Goal: Information Seeking & Learning: Learn about a topic

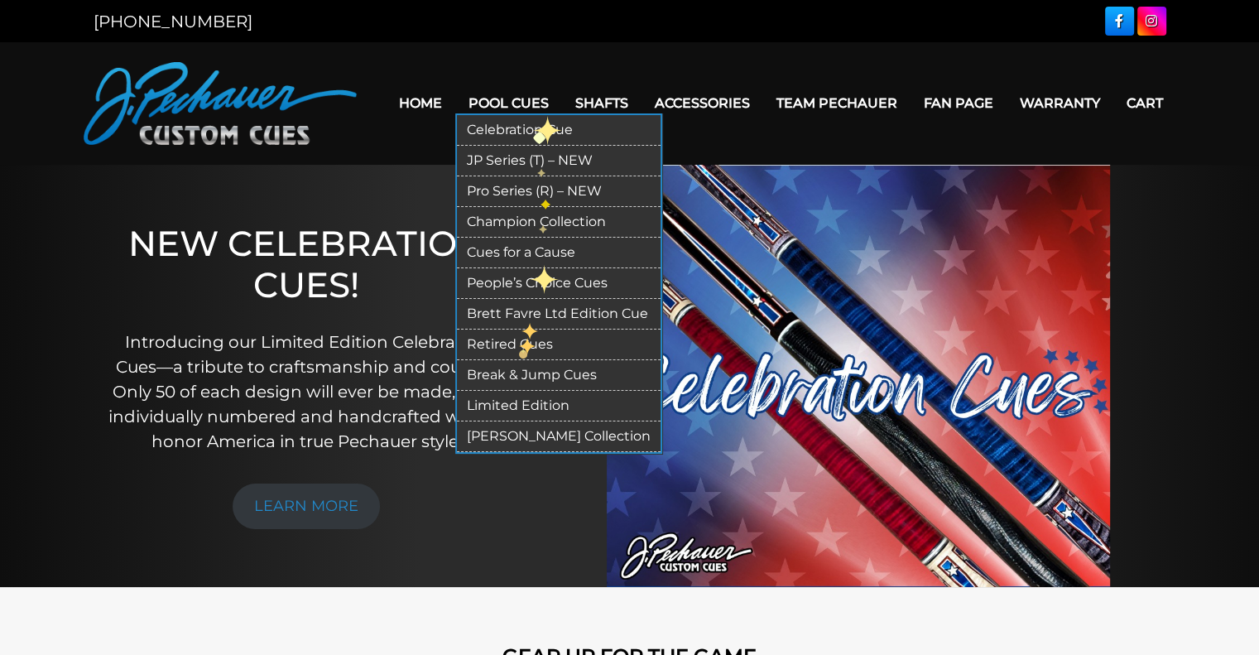
click at [519, 344] on link "Retired Cues" at bounding box center [559, 344] width 204 height 31
click at [487, 343] on link "Retired Cues" at bounding box center [559, 344] width 204 height 31
click at [504, 339] on link "Retired Cues" at bounding box center [559, 344] width 204 height 31
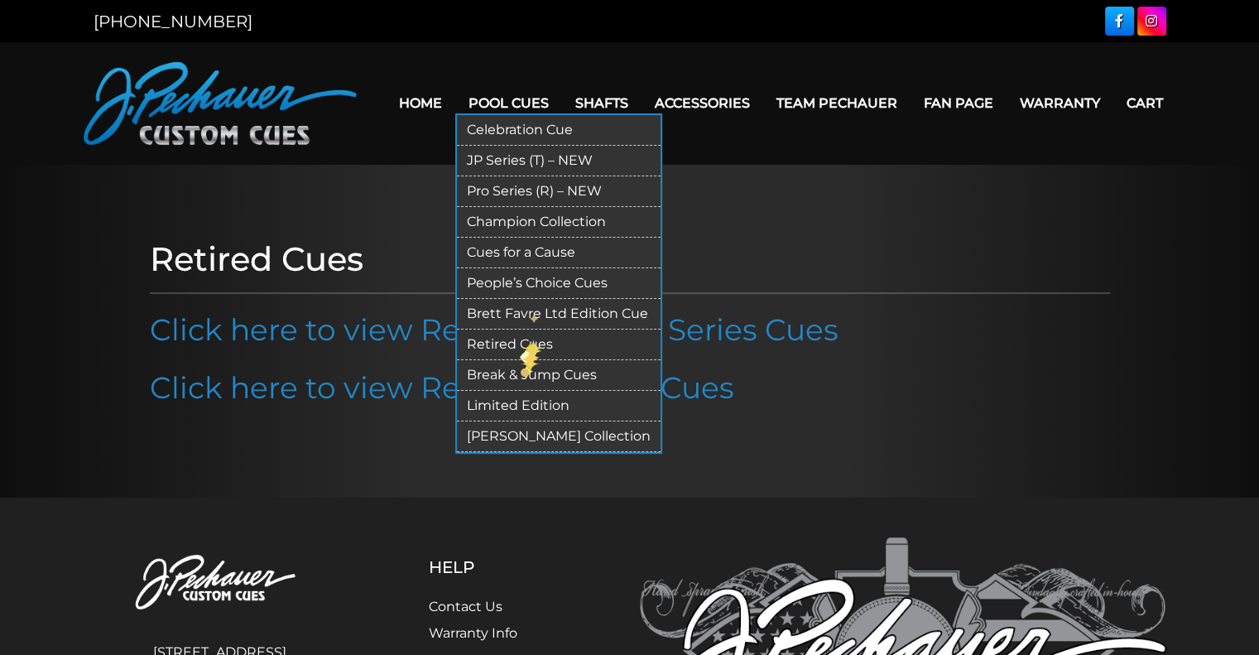
click at [522, 348] on link "Retired Cues" at bounding box center [559, 344] width 204 height 31
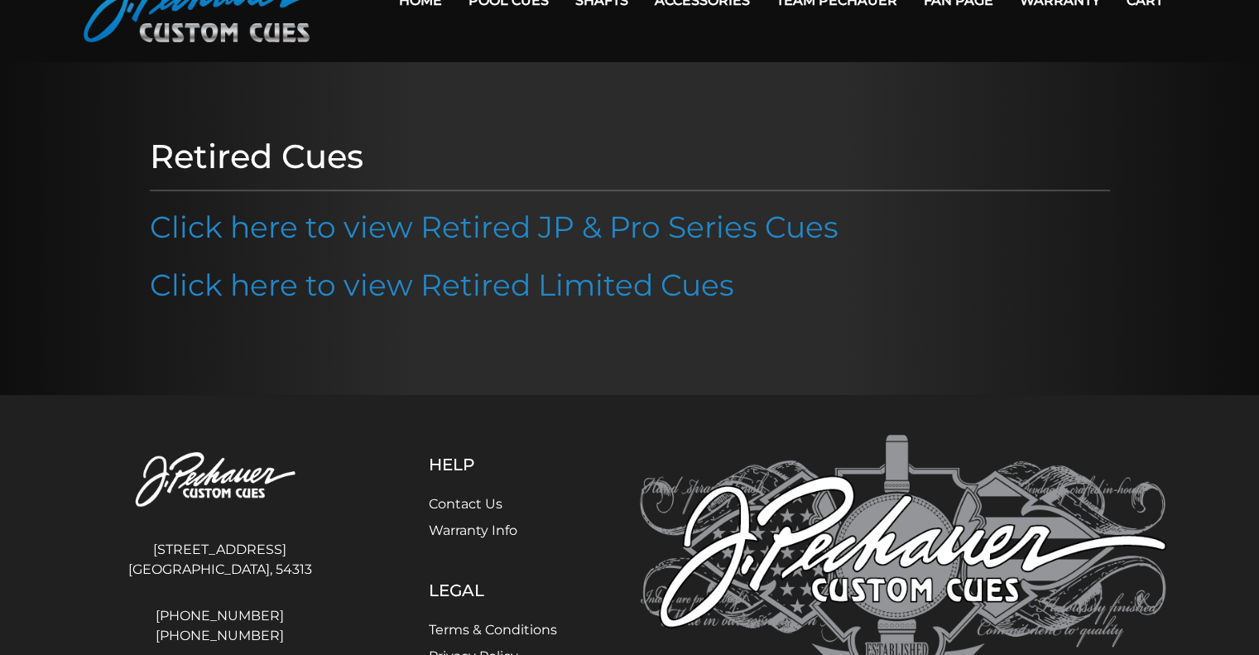
scroll to position [99, 0]
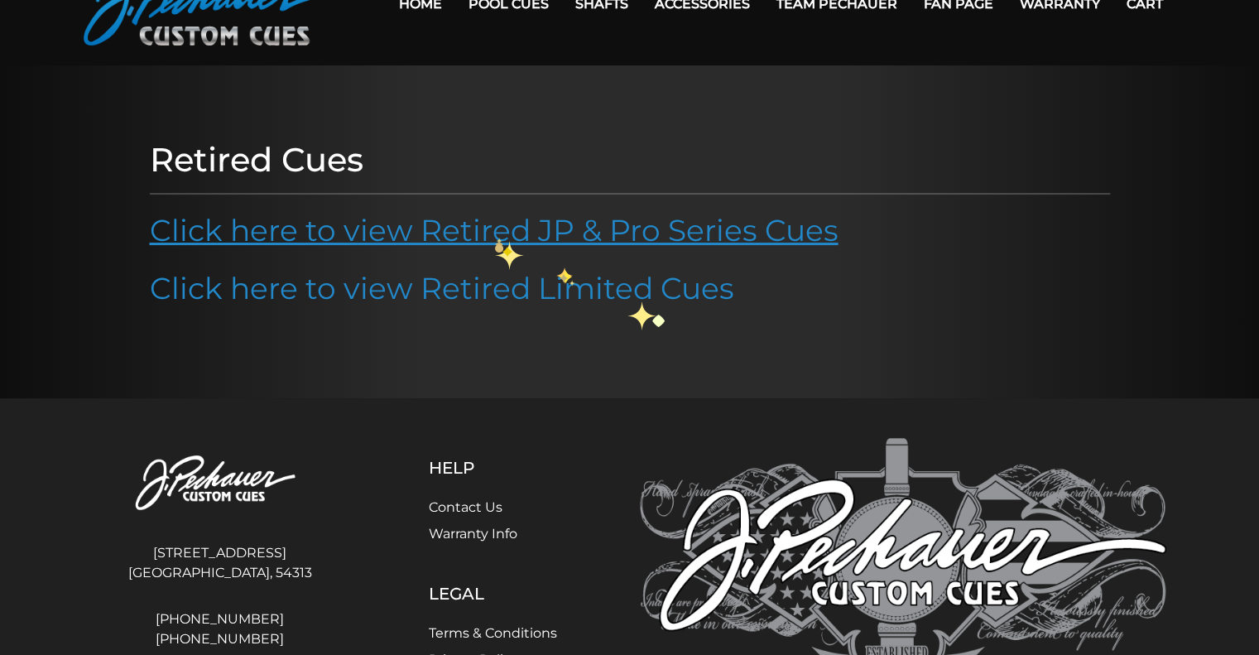
click at [495, 229] on link "Click here to view Retired JP & Pro Series Cues" at bounding box center [494, 230] width 689 height 36
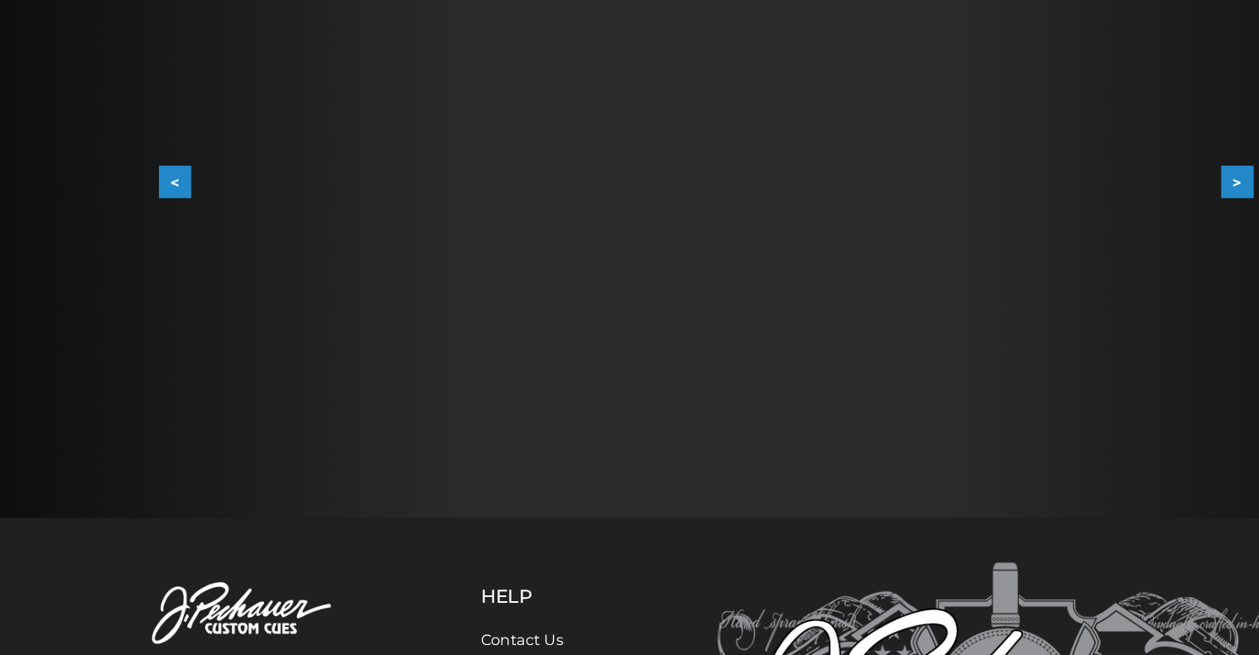
scroll to position [401, 0]
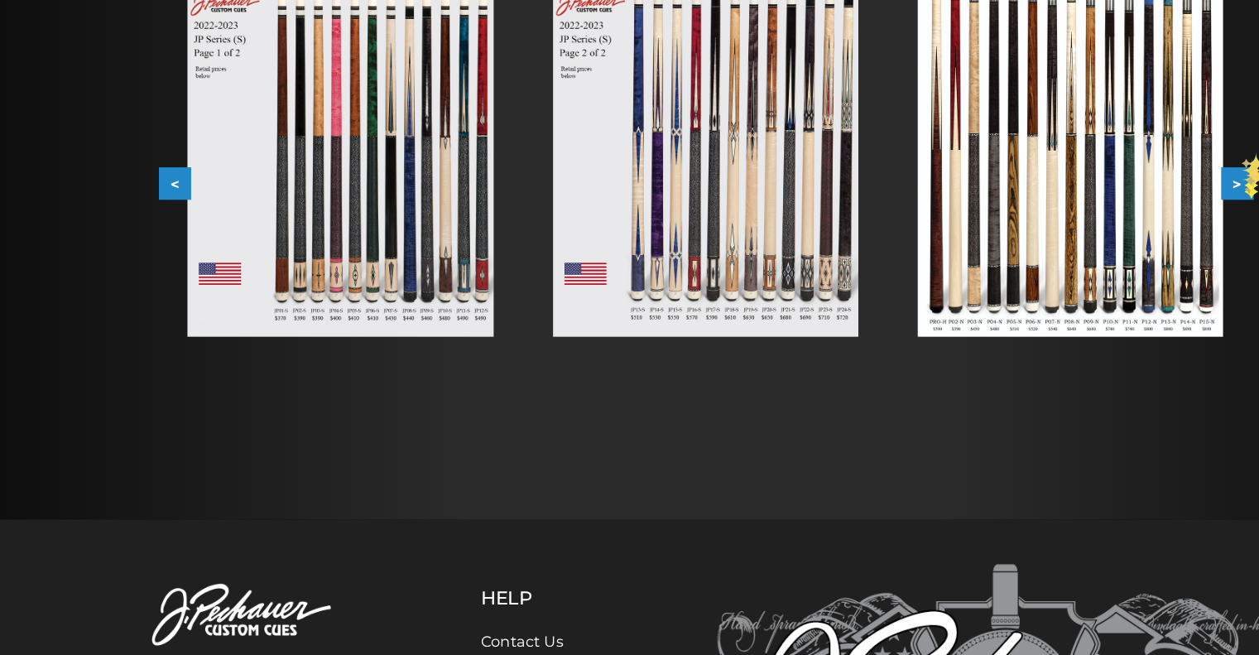
click at [1110, 161] on button ">" at bounding box center [1103, 164] width 29 height 29
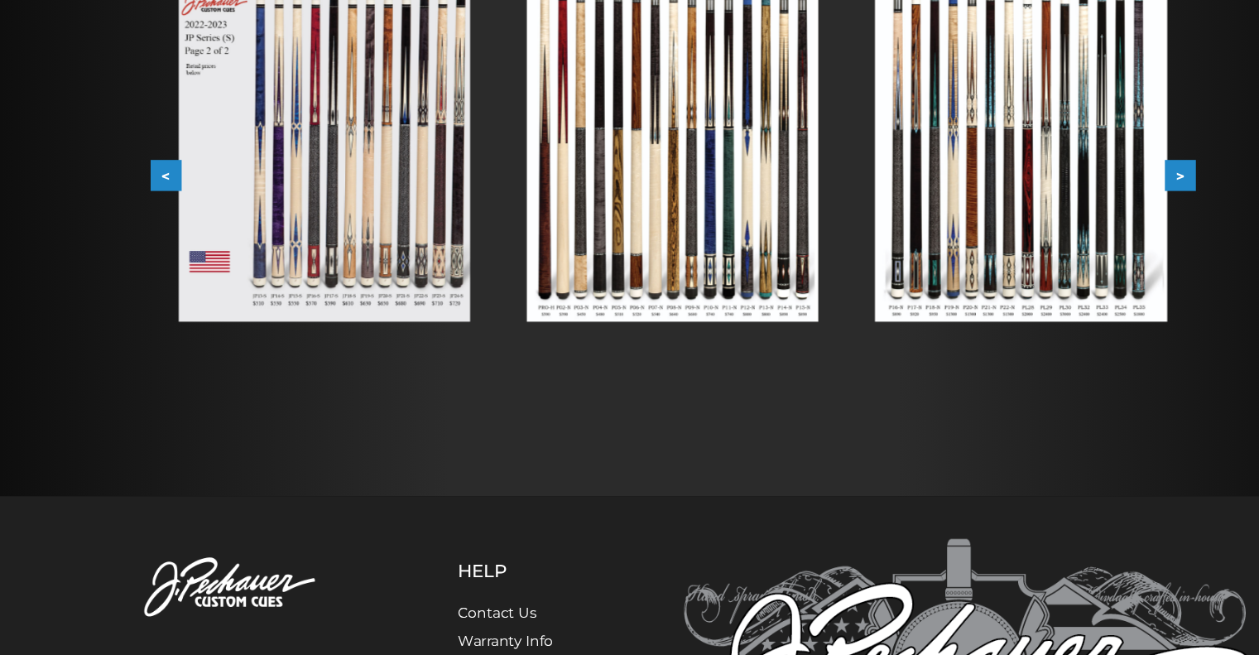
click at [1102, 170] on button ">" at bounding box center [1103, 164] width 29 height 29
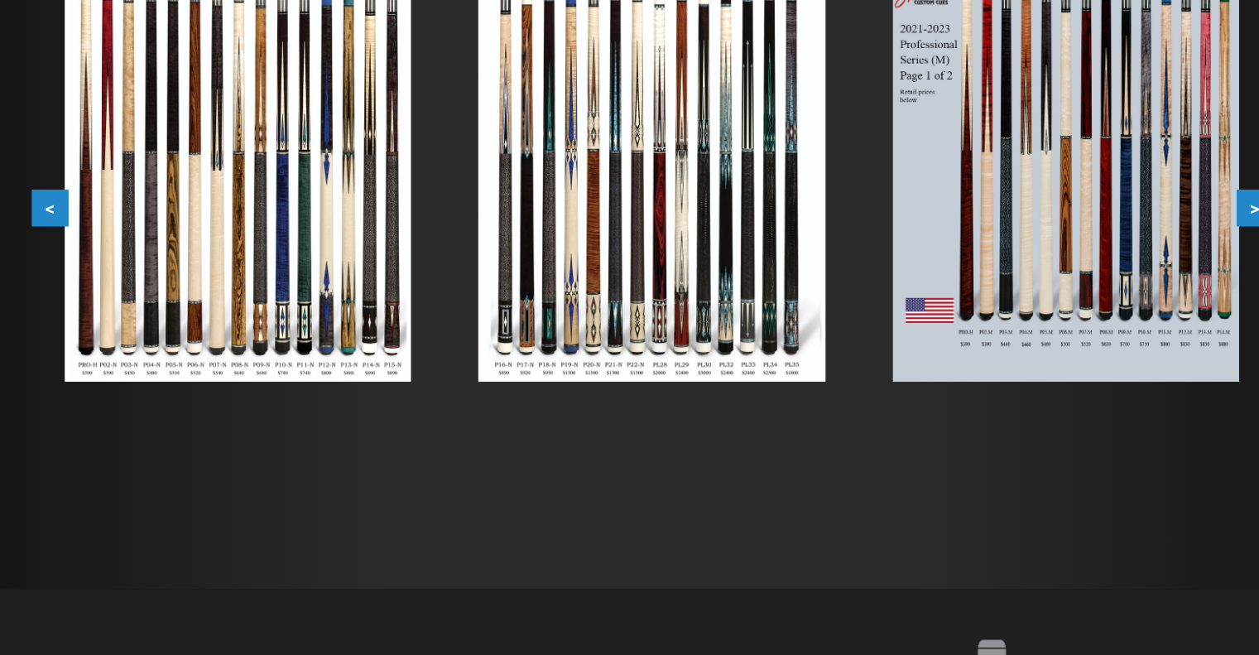
click at [1095, 164] on button ">" at bounding box center [1103, 164] width 29 height 29
